Goal: Task Accomplishment & Management: Manage account settings

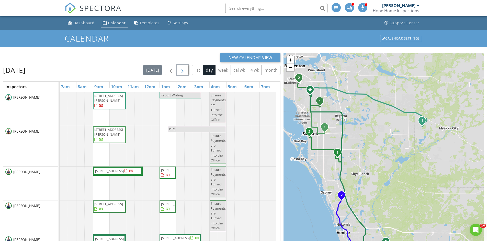
click at [185, 68] on span "button" at bounding box center [182, 70] width 6 height 6
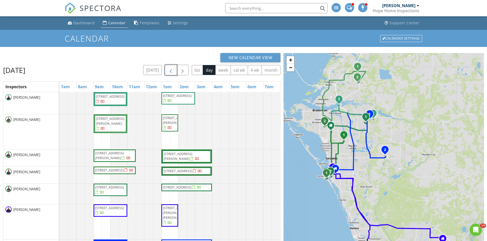
click at [171, 67] on span "button" at bounding box center [171, 70] width 6 height 6
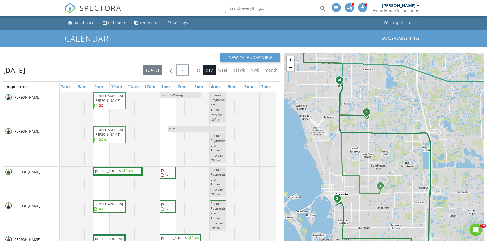
click at [186, 69] on button "button" at bounding box center [182, 70] width 12 height 10
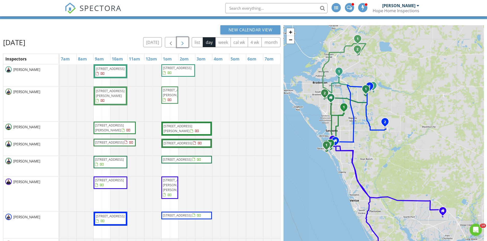
scroll to position [68, 0]
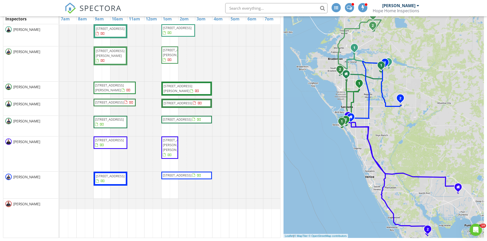
drag, startPoint x: 364, startPoint y: 97, endPoint x: 380, endPoint y: 114, distance: 22.9
click at [380, 114] on div "1 2 1 2 1 2 1 2 1 2 1 2 1 2 + − US 301, 27th Street East, Tidewater Preserve Bo…" at bounding box center [383, 111] width 200 height 253
click at [332, 108] on div "1 2 1 2 1 2 1 2 1 2 1 2 1 2 + − US 301, 27th Street East, Tidewater Preserve Bo…" at bounding box center [383, 111] width 200 height 253
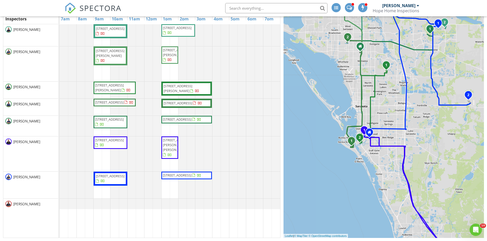
click at [347, 117] on div "1 2 1 2 1 2 1 2 1 2 1 2 1 2 + − US 301, 27th Street East, Tidewater Preserve Bo…" at bounding box center [383, 111] width 200 height 253
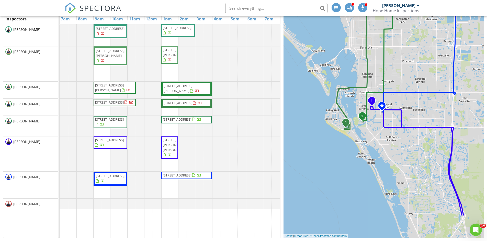
drag, startPoint x: 382, startPoint y: 129, endPoint x: 372, endPoint y: 80, distance: 50.8
click at [372, 80] on div "1 2 1 2 1 2 1 2 1 2 1 2 1 2 + − US 301, 27th Street East, Tidewater Preserve Bo…" at bounding box center [383, 111] width 200 height 253
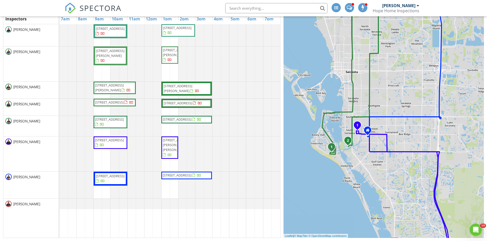
drag, startPoint x: 418, startPoint y: 67, endPoint x: 402, endPoint y: 97, distance: 33.9
click at [403, 93] on div "1 2 1 2 1 2 1 2 1 2 1 2 1 2 + − US 301, 27th Street East, Tidewater Preserve Bo…" at bounding box center [383, 111] width 200 height 253
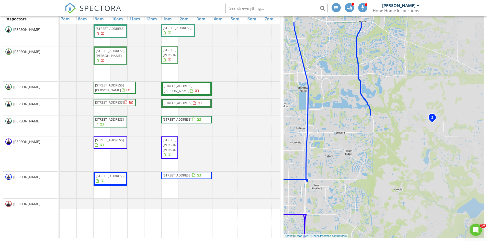
drag, startPoint x: 452, startPoint y: 68, endPoint x: 316, endPoint y: 133, distance: 150.5
click at [316, 133] on div "1 2 1 2 1 2 1 2 1 2 1 2 1 2 + − US 301, 27th Street East, Tidewater Preserve Bo…" at bounding box center [383, 111] width 200 height 253
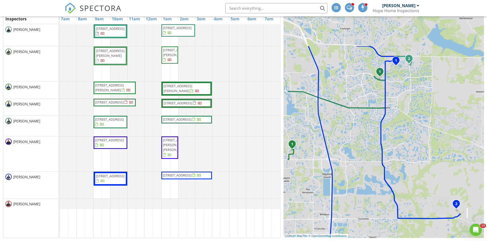
drag, startPoint x: 412, startPoint y: 84, endPoint x: 437, endPoint y: 173, distance: 93.1
click at [437, 173] on div "1 2 1 2 1 2 1 2 1 2 1 2 1 2 + − US 301, 27th Street East, Tidewater Preserve Bo…" at bounding box center [383, 111] width 200 height 253
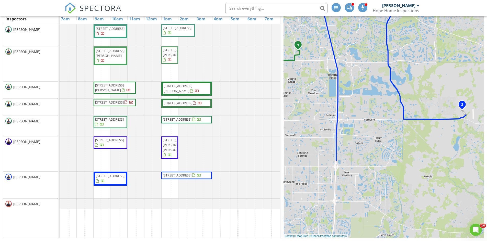
drag, startPoint x: 423, startPoint y: 154, endPoint x: 429, endPoint y: 35, distance: 118.9
click at [429, 35] on div "1 2 1 2 1 2 1 2 1 2 1 2 1 2 + − US 301, 27th Street East, Tidewater Preserve Bo…" at bounding box center [383, 111] width 200 height 253
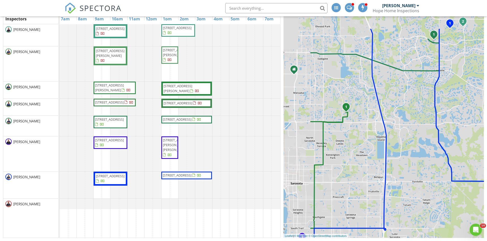
drag, startPoint x: 333, startPoint y: 74, endPoint x: 395, endPoint y: 157, distance: 104.0
click at [400, 160] on div "1 2 1 2 1 2 1 2 1 2 1 2 1 2 + − US 301, 27th Street East, Tidewater Preserve Bo…" at bounding box center [383, 111] width 200 height 253
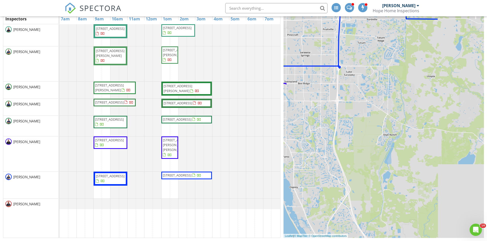
drag, startPoint x: 430, startPoint y: 194, endPoint x: 373, endPoint y: 37, distance: 167.3
click at [361, 4] on body "SPECTORA William Seth-Ward Hope Home Inspections Role: Inspector Dashboard New …" at bounding box center [243, 86] width 487 height 309
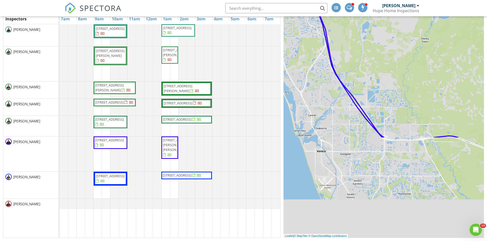
drag, startPoint x: 399, startPoint y: 171, endPoint x: 378, endPoint y: 21, distance: 150.7
click at [378, 21] on div "1 2 1 2 1 2 1 2 1 2 1 2 1 2 + − US 301, 27th Street East, Tidewater Preserve Bo…" at bounding box center [383, 111] width 200 height 253
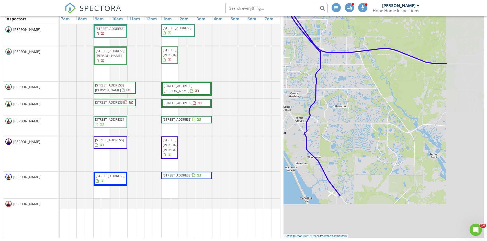
drag, startPoint x: 442, startPoint y: 147, endPoint x: 392, endPoint y: 79, distance: 84.4
click at [377, 47] on div "1 2 1 2 1 2 1 2 1 2 1 2 1 2 + − US 301, 27th Street East, Tidewater Preserve Bo…" at bounding box center [383, 111] width 200 height 253
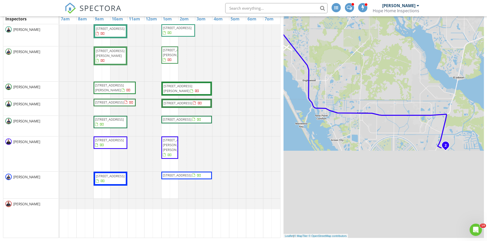
drag, startPoint x: 378, startPoint y: 182, endPoint x: 334, endPoint y: 59, distance: 130.6
click at [334, 59] on div "1 2 1 2 1 2 1 2 1 2 1 2 1 2 + − US 301, 27th Street East, Tidewater Preserve Bo…" at bounding box center [383, 111] width 200 height 253
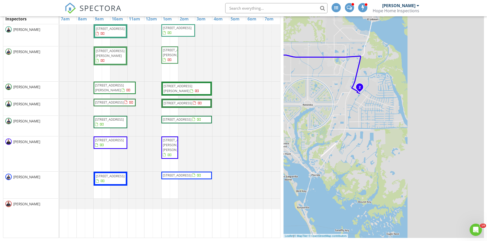
drag, startPoint x: 435, startPoint y: 141, endPoint x: 352, endPoint y: 86, distance: 100.0
click at [352, 86] on div "1 2 1 2 1 2 1 2 1 2 1 2 1 2 + − US 301, 27th Street East, Tidewater Preserve Bo…" at bounding box center [383, 111] width 200 height 253
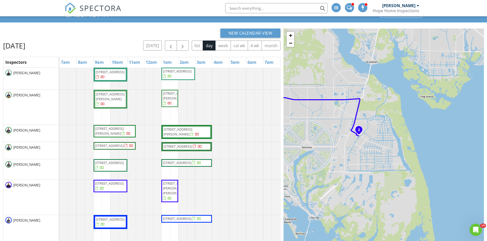
scroll to position [0, 0]
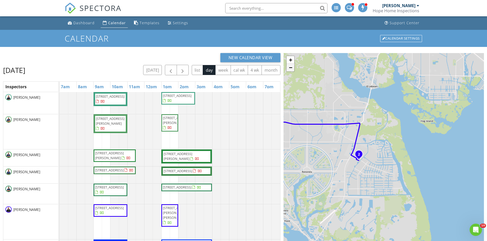
click at [289, 69] on link "−" at bounding box center [290, 68] width 8 height 8
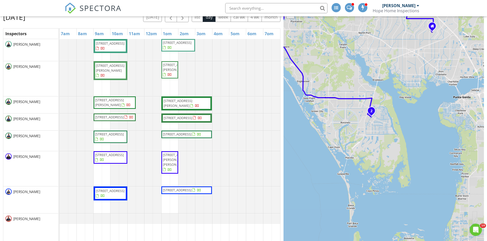
click at [289, 17] on link "−" at bounding box center [290, 15] width 8 height 8
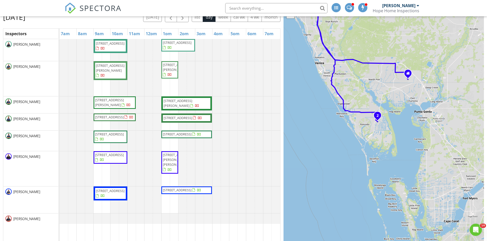
click at [290, 18] on link "−" at bounding box center [290, 15] width 8 height 8
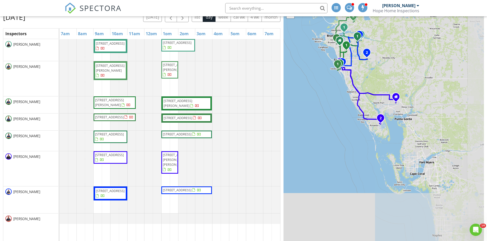
click at [290, 18] on link "−" at bounding box center [290, 15] width 8 height 8
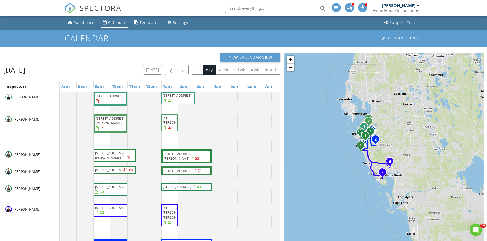
scroll to position [0, 0]
click at [376, 127] on div "1 2 1 2 1 2 1 2 1 2 1 2 1 2 + − US 301, 27th Street East, Tidewater Preserve Bo…" at bounding box center [383, 179] width 200 height 253
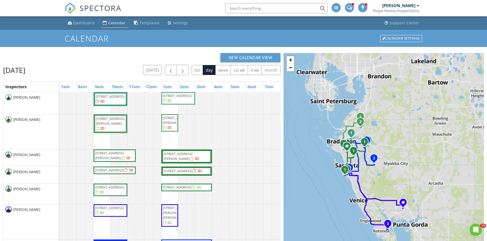
click at [388, 139] on div "1 2 1 2 1 2 1 2 1 2 1 2 1 2 + − US 301, 27th Street East, Tidewater Preserve Bo…" at bounding box center [383, 179] width 200 height 253
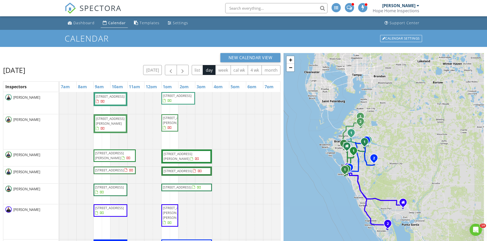
click at [388, 139] on div "1 2 1 2 1 2 1 2 1 2 1 2 1 2 + − US 301, 27th Street East, Tidewater Preserve Bo…" at bounding box center [383, 179] width 200 height 253
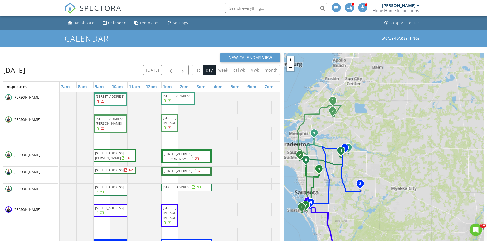
click at [352, 170] on div "1 2 1 2 1 2 1 2 1 2 1 2 1 2 + − US 301, 27th Street East, Tidewater Preserve Bo…" at bounding box center [383, 179] width 200 height 253
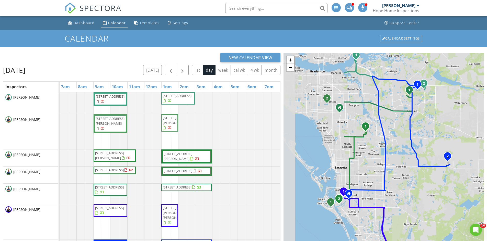
drag, startPoint x: 327, startPoint y: 181, endPoint x: 408, endPoint y: 132, distance: 95.0
click at [408, 132] on div "1 2 1 2 1 2 1 2 1 2 1 2 1 2 + − US 301, 27th Street East, Tidewater Preserve Bo…" at bounding box center [383, 179] width 200 height 253
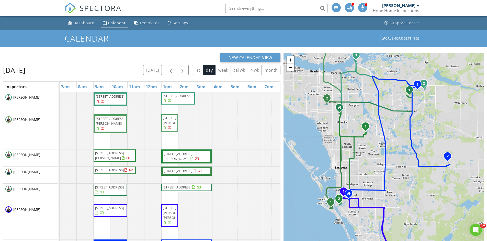
click at [369, 138] on div "1 2 1 2 1 2 1 2 1 2 1 2 1 2 + − US 301, 27th Street East, Tidewater Preserve Bo…" at bounding box center [383, 179] width 200 height 253
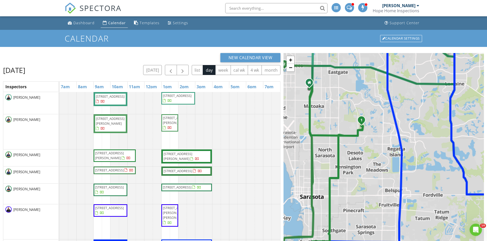
click at [369, 138] on div "1 2 1 2 1 2 1 2 1 2 1 2 1 2 + − US 301, 27th Street East, Tidewater Preserve Bo…" at bounding box center [383, 179] width 200 height 253
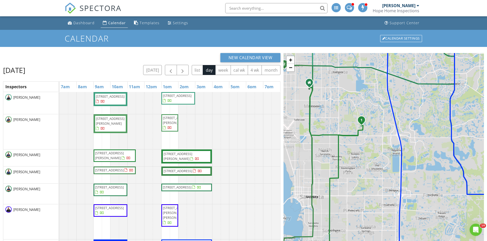
click at [369, 138] on div "1 2 1 2 1 2 1 2 1 2 1 2 1 2 + − US 301, 27th Street East, Tidewater Preserve Bo…" at bounding box center [383, 179] width 200 height 253
click at [364, 144] on div "1 2 1 2 1 2 1 2 1 2 1 2 1 2 + − US 301, 27th Street East, Tidewater Preserve Bo…" at bounding box center [383, 179] width 200 height 253
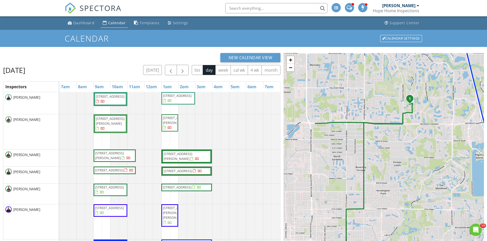
drag, startPoint x: 364, startPoint y: 141, endPoint x: 419, endPoint y: 137, distance: 54.8
click at [419, 137] on div "1 2 1 2 1 2 1 2 1 2 1 2 1 2 + − US 301, 27th Street East, Tidewater Preserve Bo…" at bounding box center [383, 179] width 200 height 253
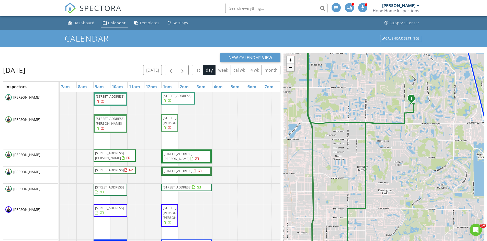
click at [291, 68] on link "−" at bounding box center [290, 68] width 8 height 8
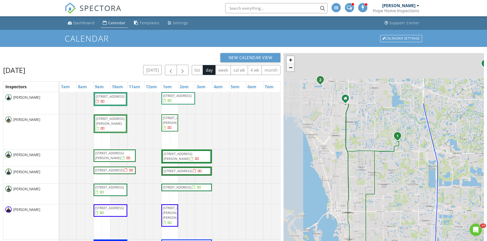
scroll to position [53, 0]
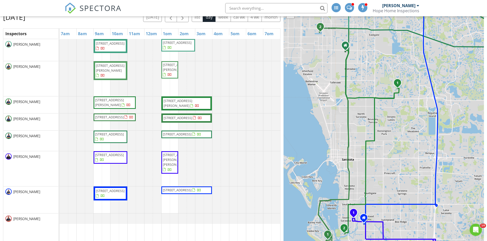
click at [290, 17] on link "−" at bounding box center [290, 15] width 8 height 8
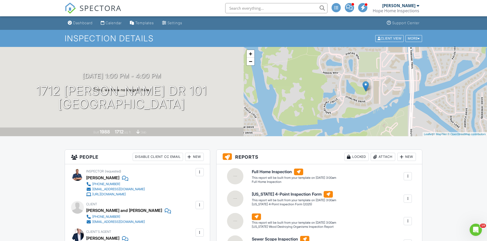
drag, startPoint x: 57, startPoint y: 89, endPoint x: 199, endPoint y: 127, distance: 147.3
click at [199, 127] on div "[DATE] 1:00 pm - 4:00 pm [STREET_ADDRESS][PERSON_NAME] [GEOGRAPHIC_DATA], [GEOG…" at bounding box center [121, 91] width 243 height 89
